Goal: Information Seeking & Learning: Understand process/instructions

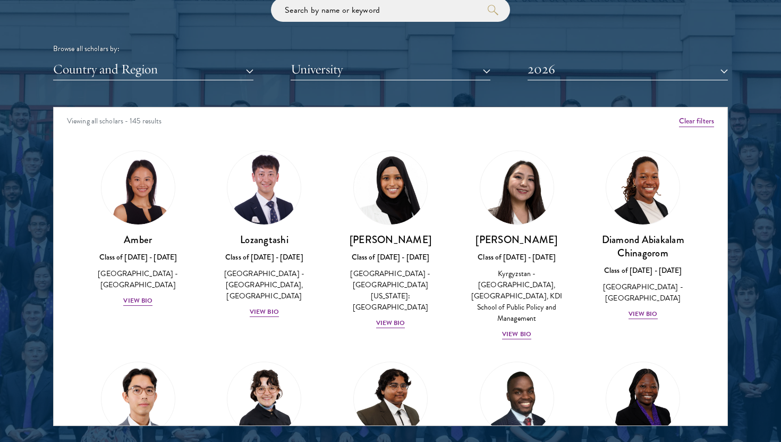
scroll to position [1, 0]
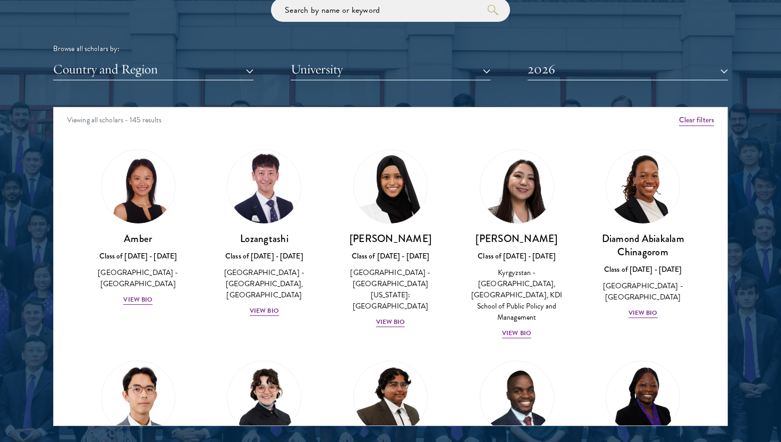
click at [421, 60] on div "Scholar Directory Congratulations and welcome to the Schwarzman Scholars Class …" at bounding box center [390, 155] width 675 height 540
click at [408, 58] on button "University" at bounding box center [391, 69] width 200 height 22
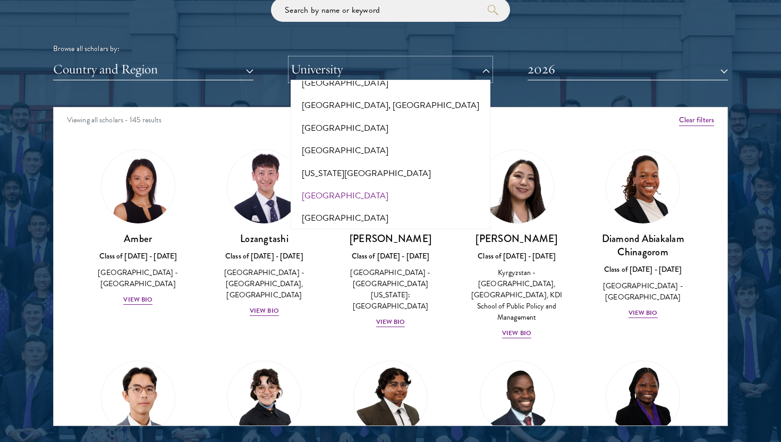
scroll to position [218, 0]
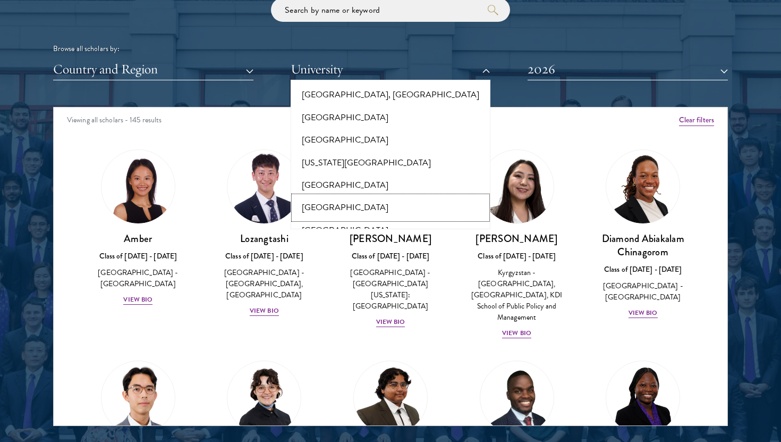
click at [341, 196] on button "Ashoka University" at bounding box center [391, 207] width 194 height 22
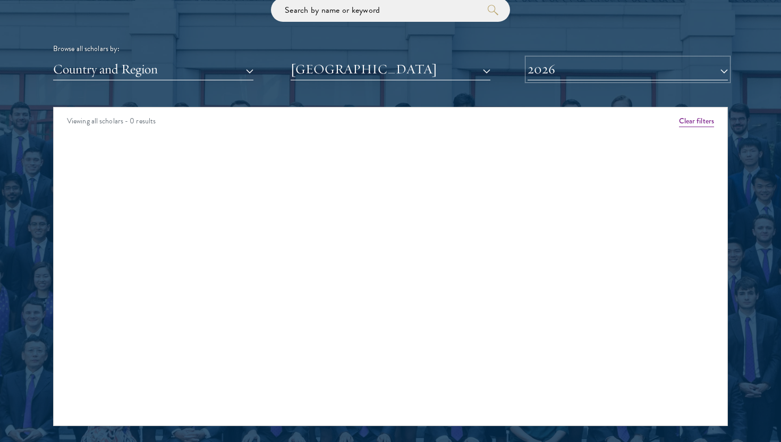
click at [560, 58] on button "2026" at bounding box center [628, 69] width 200 height 22
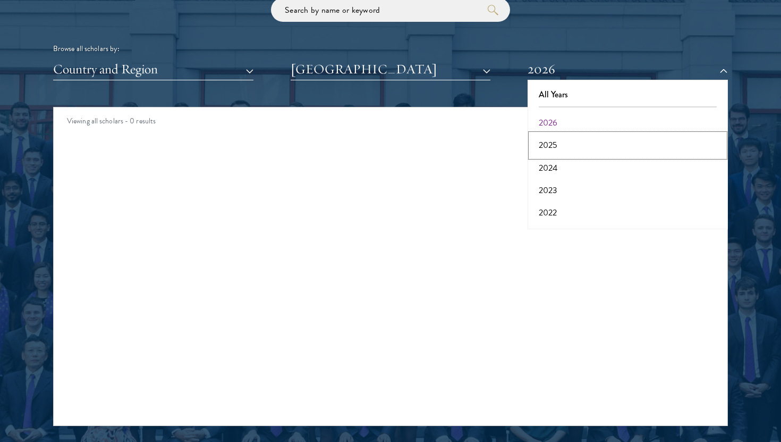
click at [551, 134] on button "2025" at bounding box center [628, 145] width 194 height 22
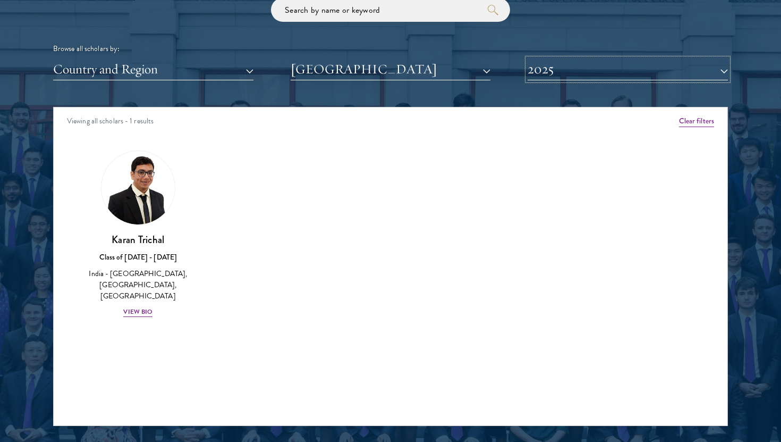
click at [551, 58] on button "2025" at bounding box center [628, 69] width 200 height 22
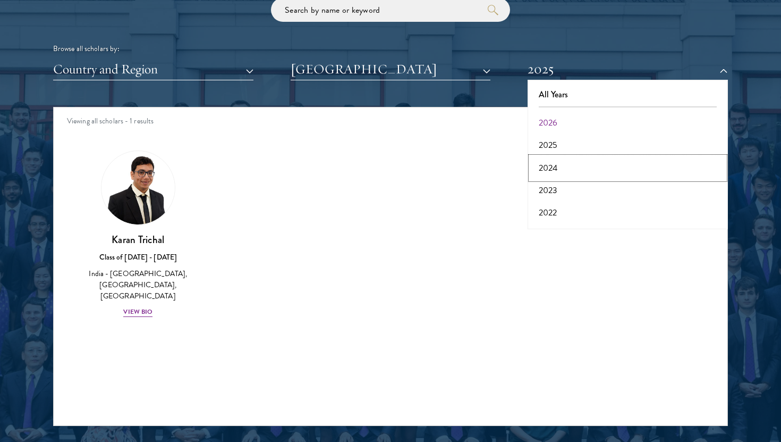
click at [549, 157] on button "2024" at bounding box center [628, 168] width 194 height 22
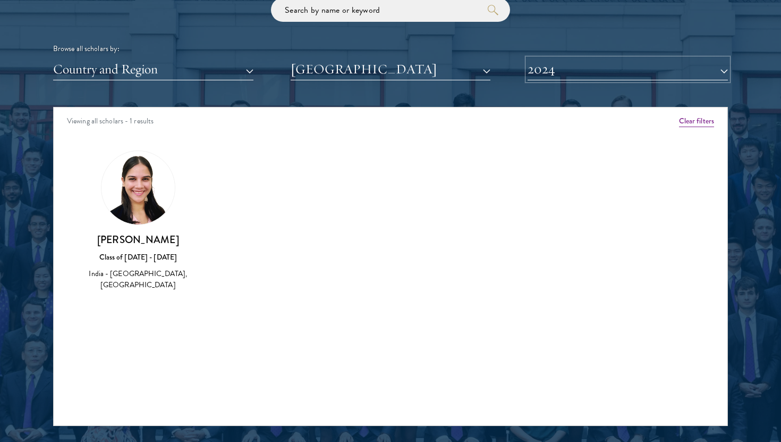
click at [546, 58] on button "2024" at bounding box center [628, 69] width 200 height 22
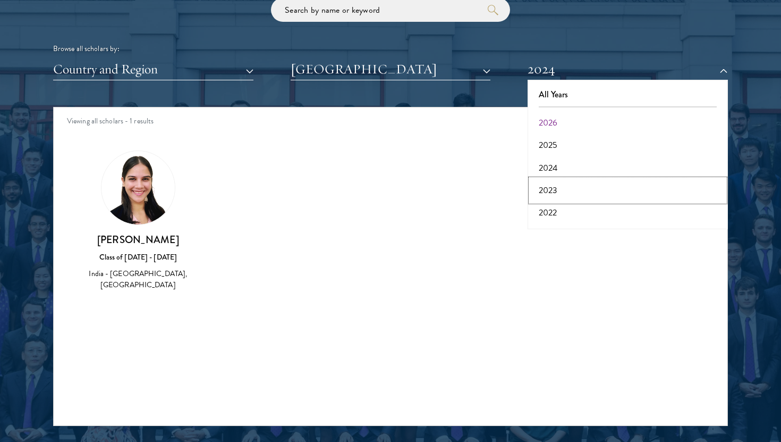
click at [553, 179] on button "2023" at bounding box center [628, 190] width 194 height 22
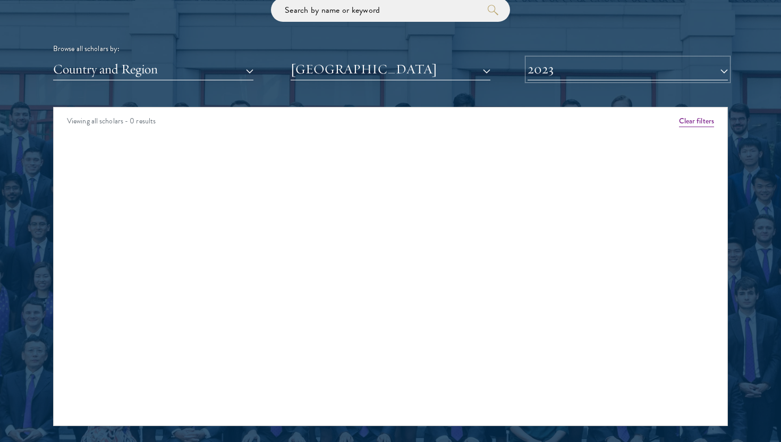
click at [572, 58] on button "2023" at bounding box center [628, 69] width 200 height 22
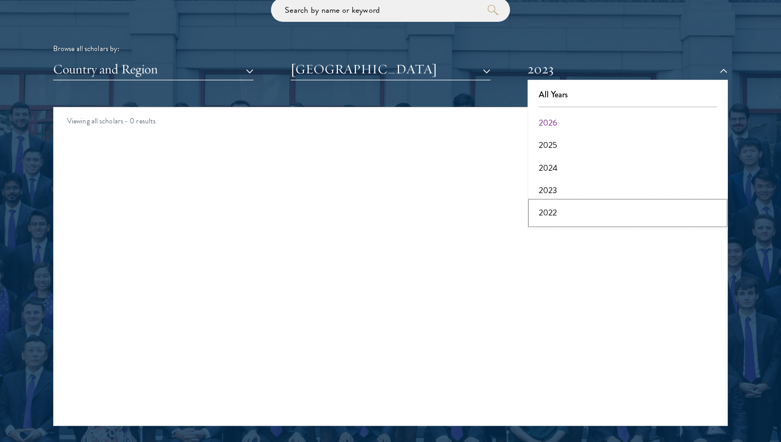
click at [563, 201] on button "2022" at bounding box center [628, 212] width 194 height 22
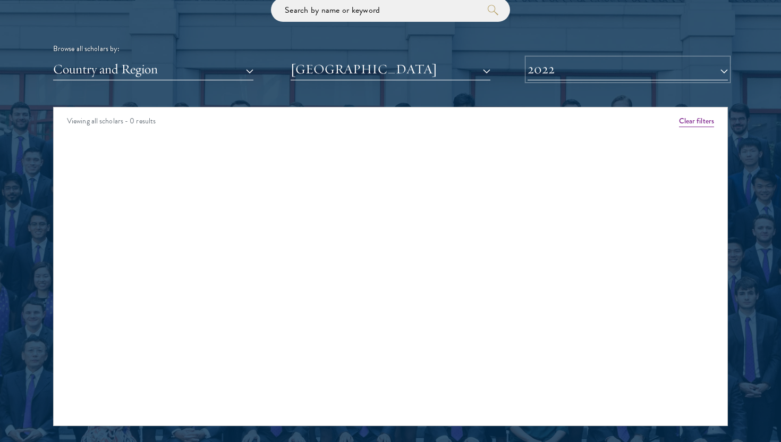
click at [547, 58] on button "2022" at bounding box center [628, 69] width 200 height 22
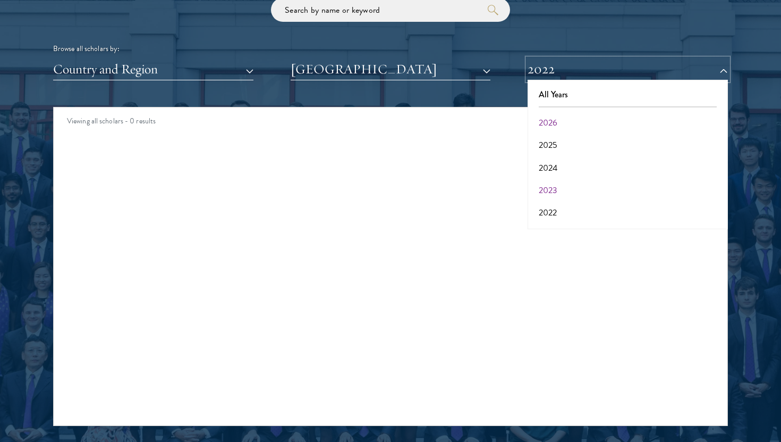
scroll to position [28, 0]
click at [557, 197] on button "2021" at bounding box center [628, 208] width 194 height 22
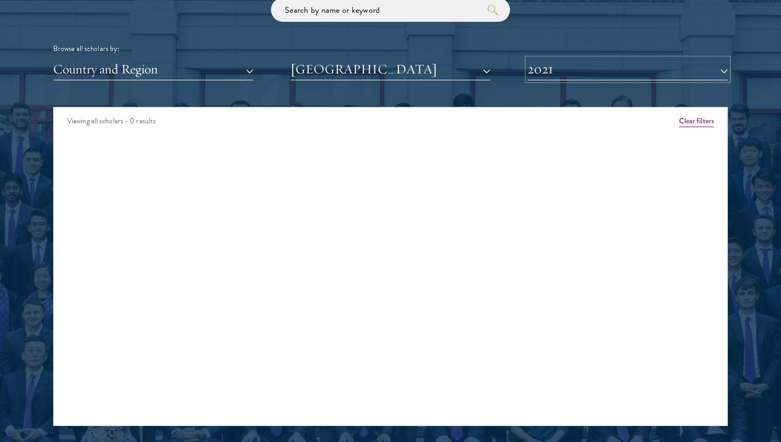
click at [545, 58] on button "2021" at bounding box center [628, 69] width 200 height 22
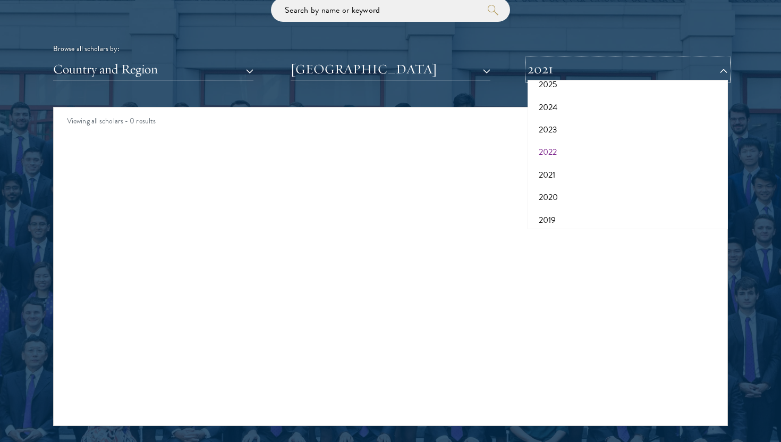
scroll to position [64, 0]
click at [562, 182] on button "2020" at bounding box center [628, 193] width 194 height 22
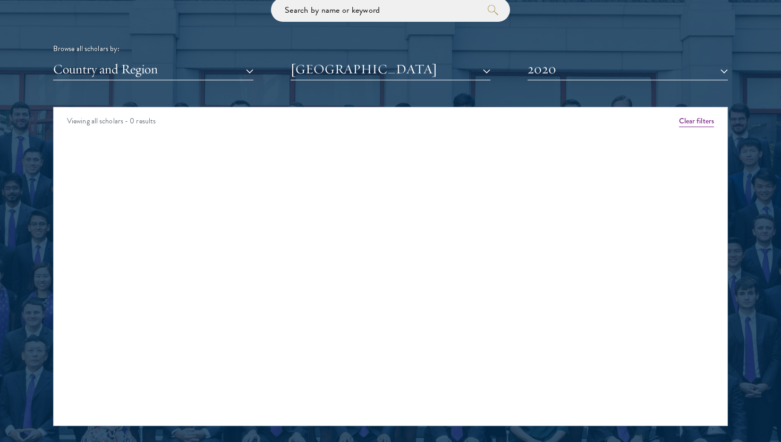
click at [557, 58] on div "Scholar Directory Congratulations and welcome to the Schwarzman Scholars Class …" at bounding box center [390, 155] width 675 height 540
click at [555, 58] on button "2020" at bounding box center [628, 69] width 200 height 22
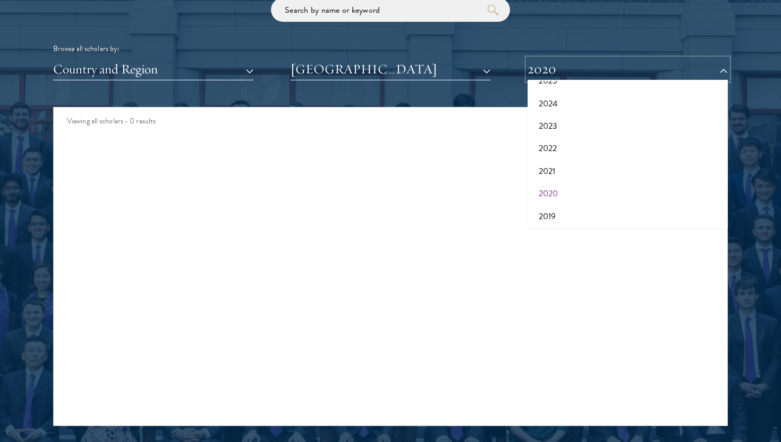
scroll to position [88, 0]
click at [556, 181] on button "2019" at bounding box center [628, 192] width 194 height 22
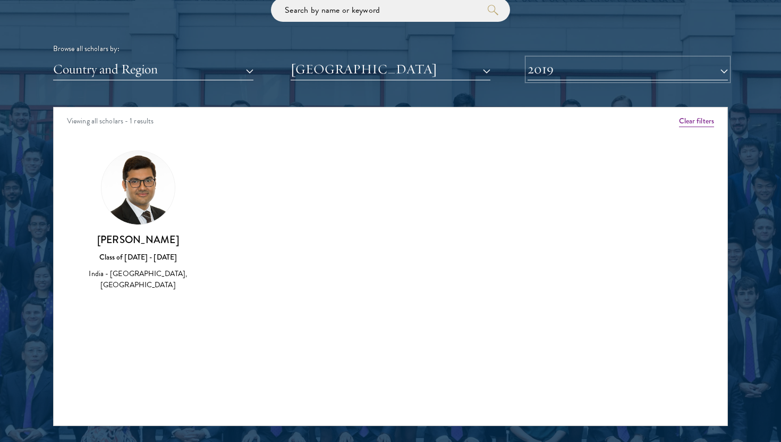
click at [549, 58] on button "2019" at bounding box center [628, 69] width 200 height 22
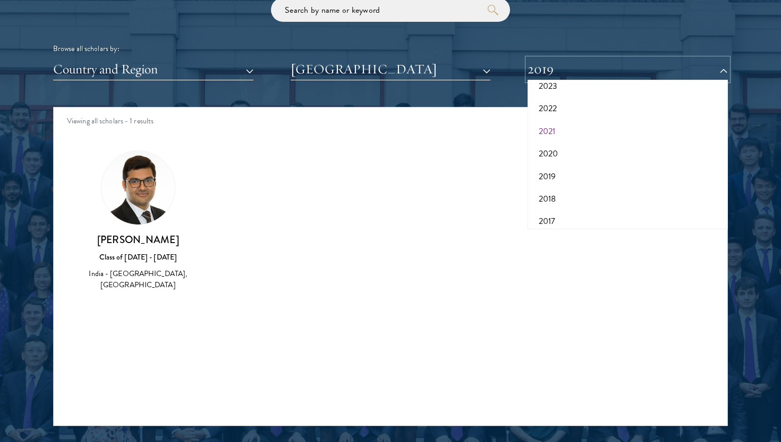
scroll to position [111, 0]
click at [553, 181] on button "2018" at bounding box center [628, 192] width 194 height 22
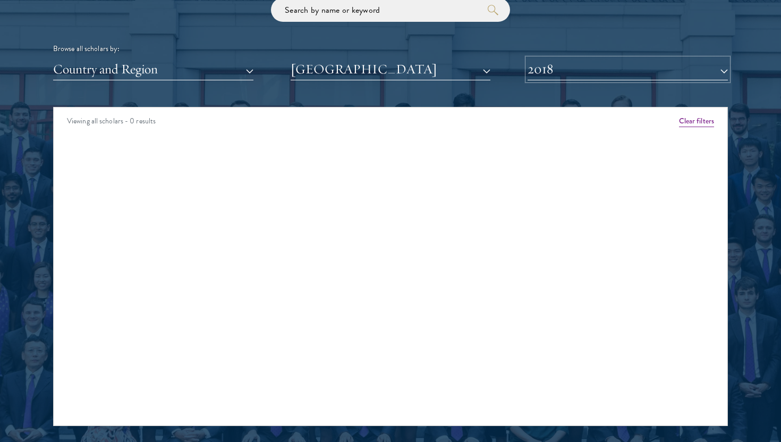
click at [542, 58] on button "2018" at bounding box center [628, 69] width 200 height 22
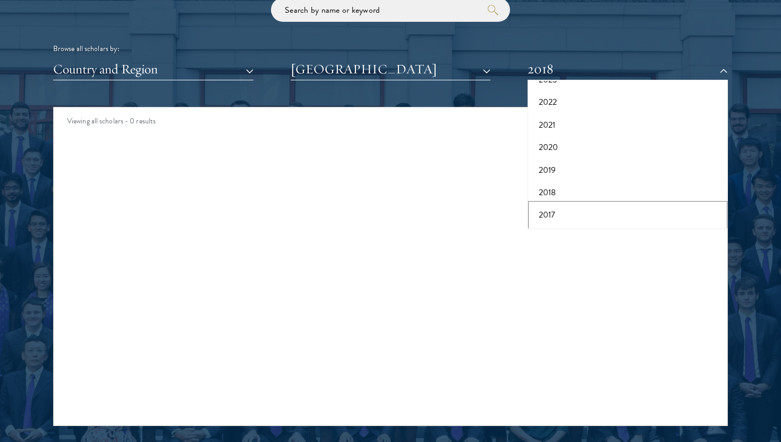
click at [563, 204] on button "2017" at bounding box center [628, 215] width 194 height 22
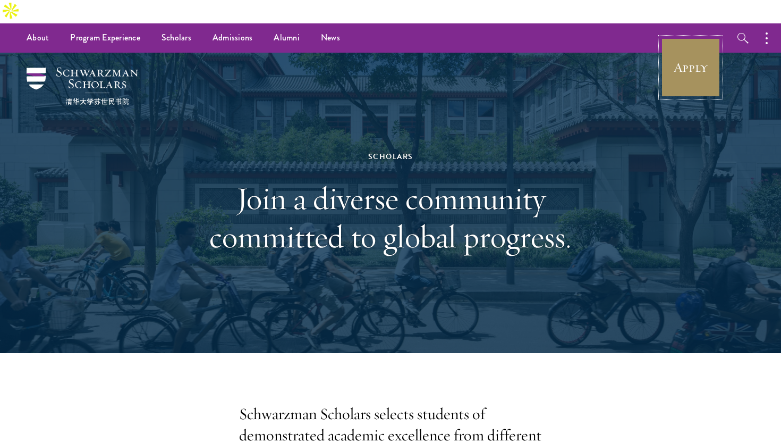
click at [669, 43] on link "Apply" at bounding box center [691, 68] width 60 height 60
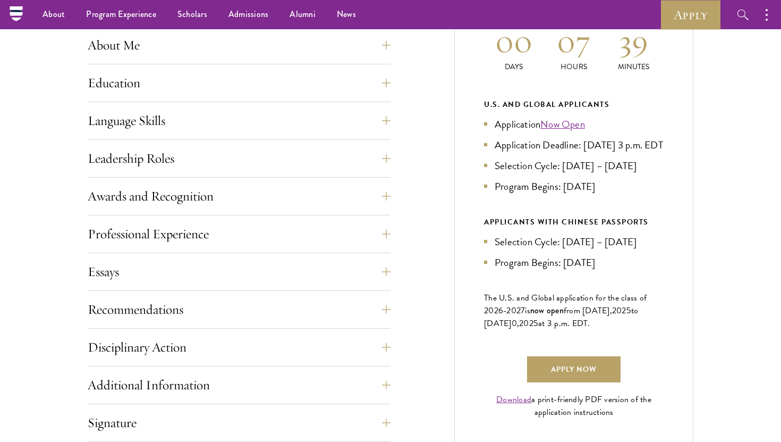
scroll to position [517, 0]
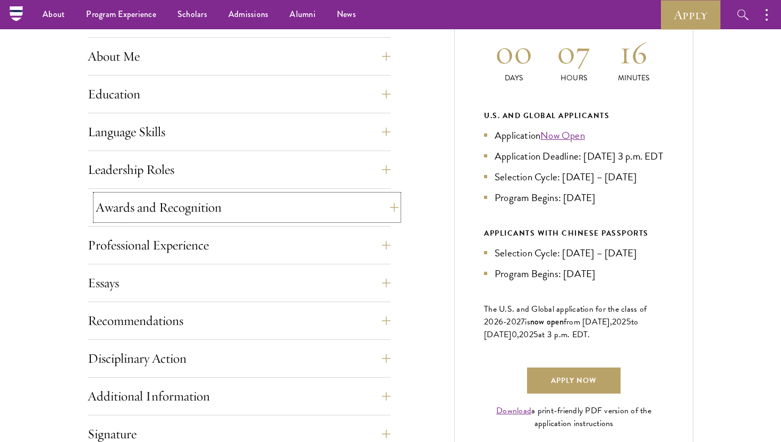
click at [190, 194] on button "Awards and Recognition" at bounding box center [247, 207] width 303 height 26
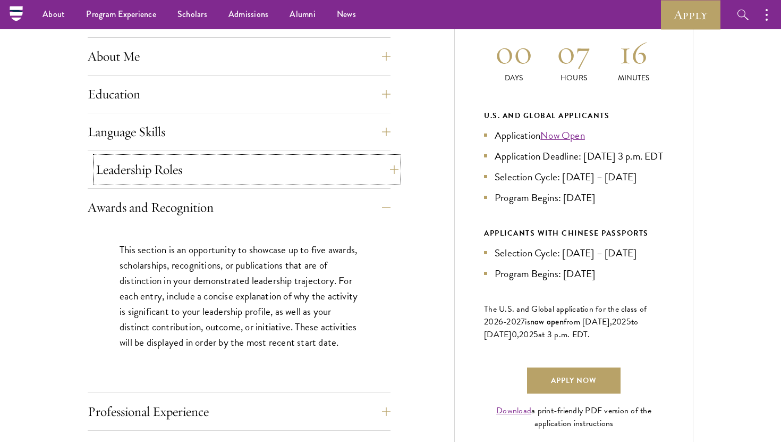
click at [186, 157] on button "Leadership Roles" at bounding box center [247, 170] width 303 height 26
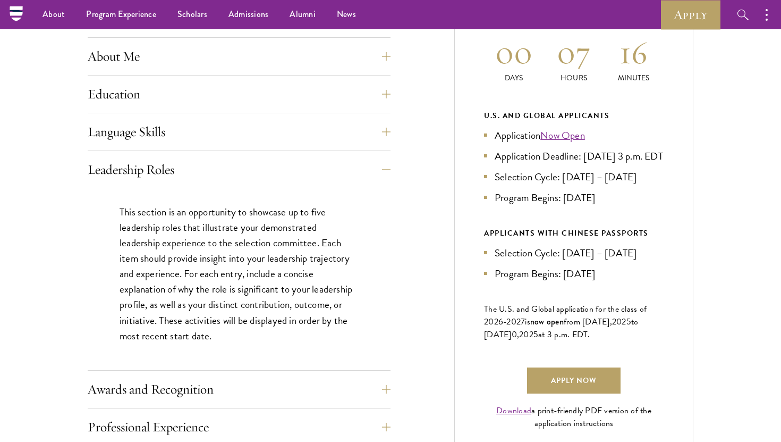
click at [154, 215] on p "This section is an opportunity to showcase up to five leadership roles that ill…" at bounding box center [239, 273] width 239 height 139
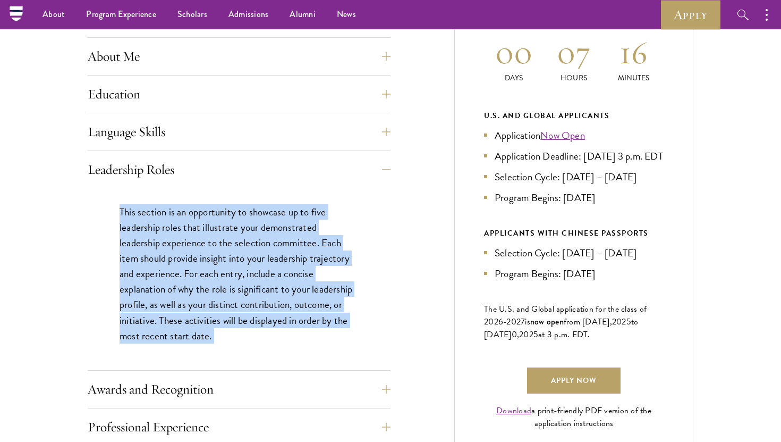
click at [154, 215] on p "This section is an opportunity to showcase up to five leadership roles that ill…" at bounding box center [239, 273] width 239 height 139
copy div "This section is an opportunity to showcase up to five leadership roles that ill…"
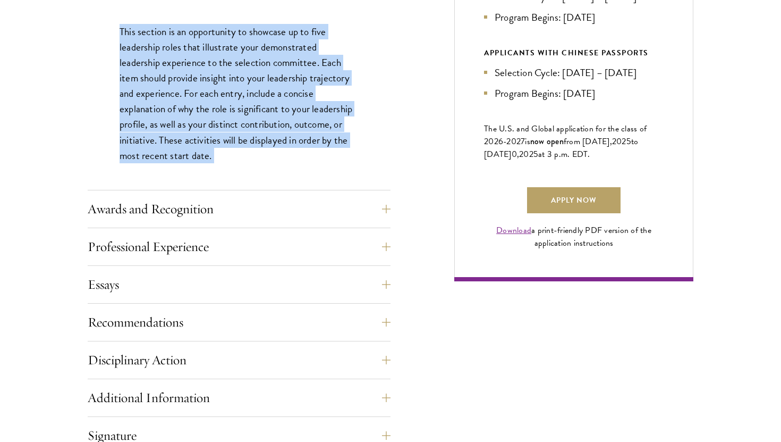
scroll to position [708, 0]
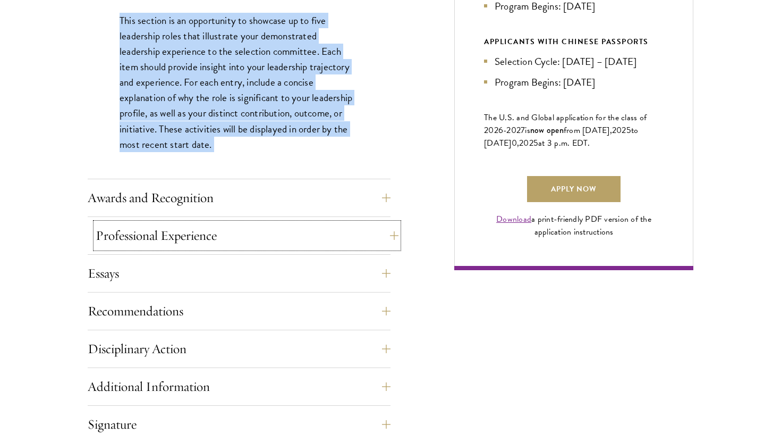
click at [176, 223] on button "Professional Experience" at bounding box center [247, 236] width 303 height 26
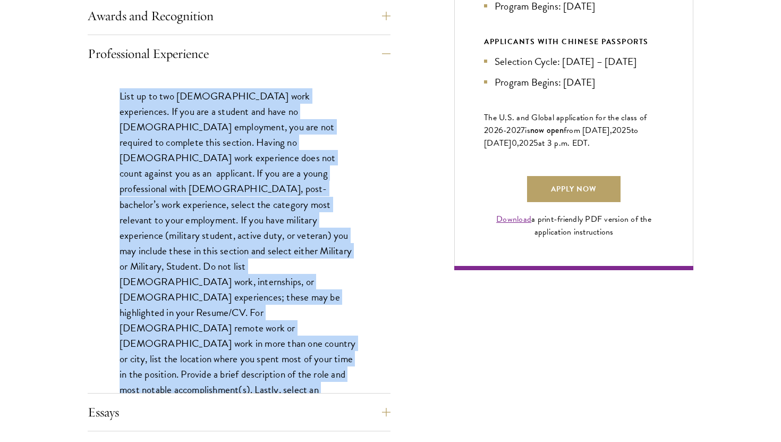
drag, startPoint x: 121, startPoint y: 71, endPoint x: 207, endPoint y: 355, distance: 297.4
click at [207, 355] on div "List up to two [DEMOGRAPHIC_DATA] work experiences. If you are a student and ha…" at bounding box center [239, 263] width 303 height 382
copy p "List up to two [DEMOGRAPHIC_DATA] work experiences. If you are a student and ha…"
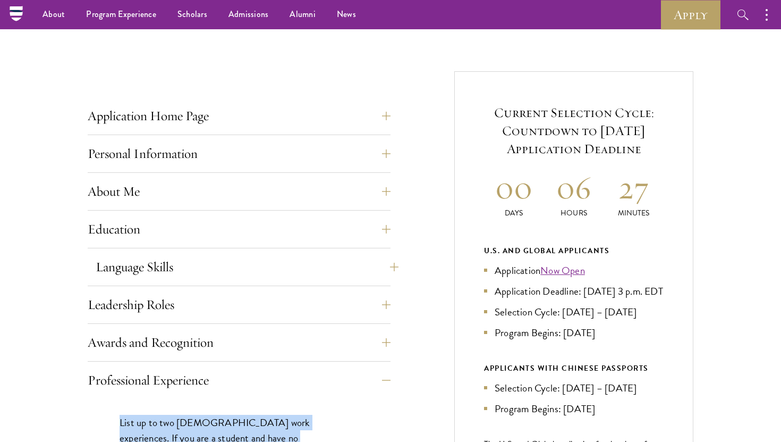
scroll to position [350, 0]
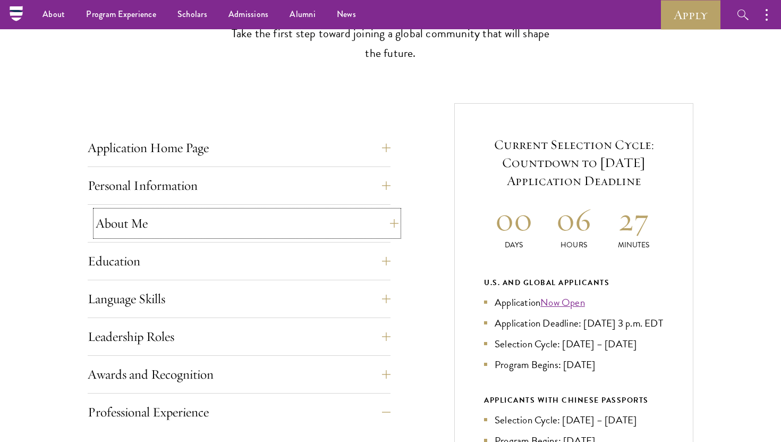
click at [183, 210] on button "About Me" at bounding box center [247, 223] width 303 height 26
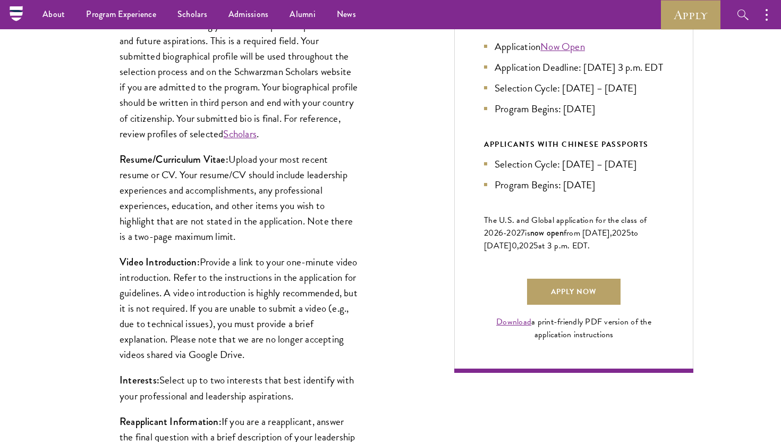
scroll to position [605, 0]
drag, startPoint x: 246, startPoint y: 212, endPoint x: 107, endPoint y: 126, distance: 163.0
click at [107, 126] on div "Biographical Profile: Provide a biographical profile of up to 100 words summari…" at bounding box center [239, 244] width 303 height 515
copy p "Resume/Curriculum Vitae: Upload your most recent resume or CV. Your resume/CV s…"
